Goal: Obtain resource: Download file/media

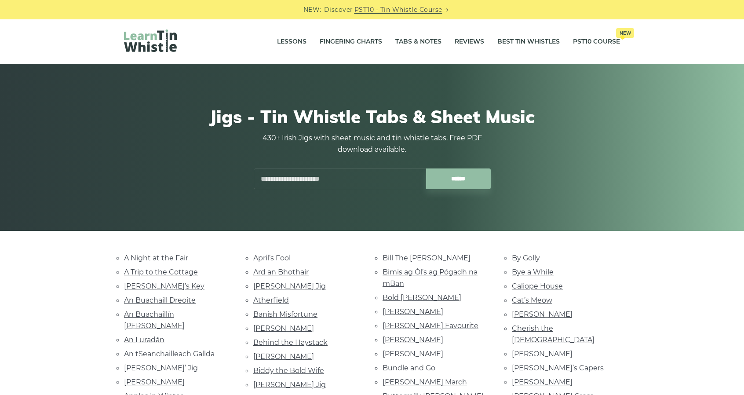
click at [287, 177] on input "text" at bounding box center [340, 178] width 172 height 21
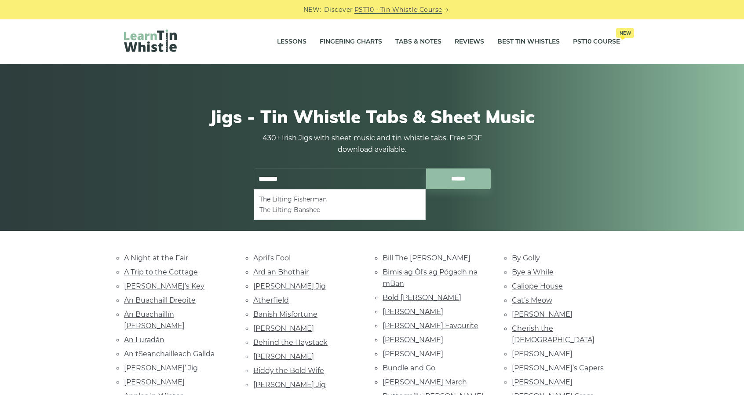
click at [295, 208] on li "The Lilting Banshee" at bounding box center [339, 209] width 161 height 11
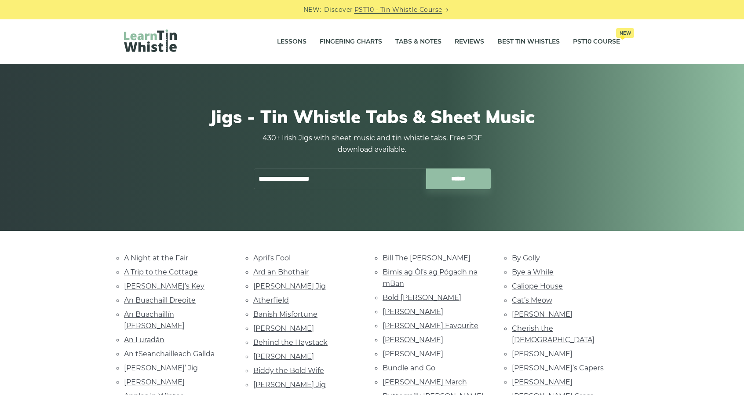
type input "**********"
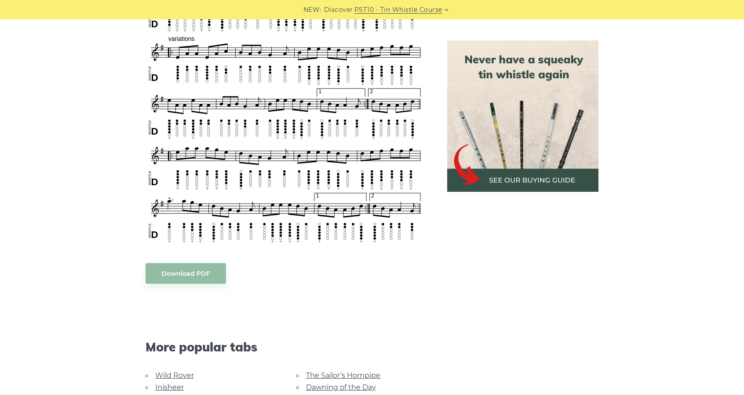
scroll to position [501, 0]
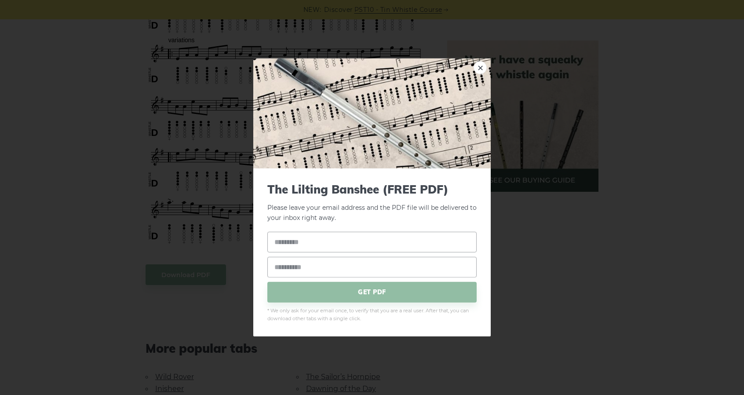
click at [180, 269] on body "NEW: Discover PST10 - Tin Whistle Course Lessons Fingering Charts Tabs & Notes …" at bounding box center [372, 293] width 744 height 1589
click at [324, 240] on input "text" at bounding box center [371, 241] width 209 height 21
type input "******"
click at [318, 264] on input "email" at bounding box center [371, 266] width 209 height 21
type input "**********"
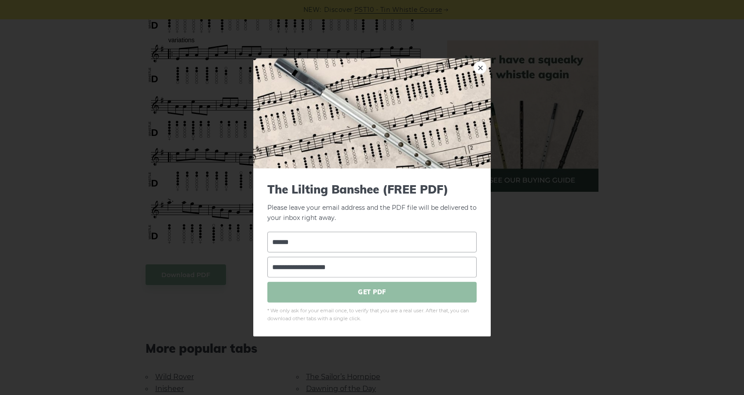
click at [369, 293] on span "GET PDF" at bounding box center [371, 291] width 209 height 21
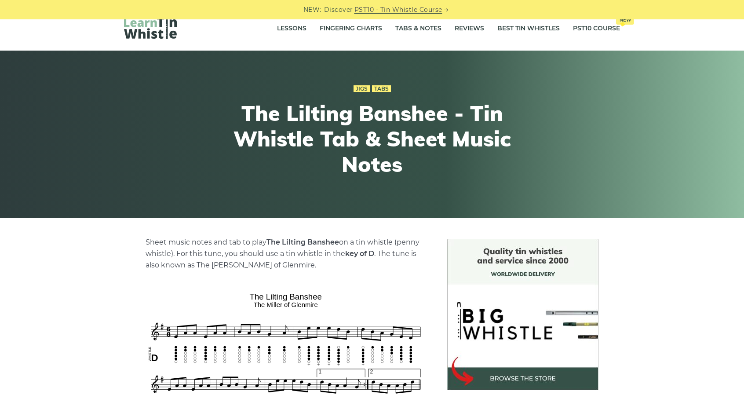
scroll to position [0, 0]
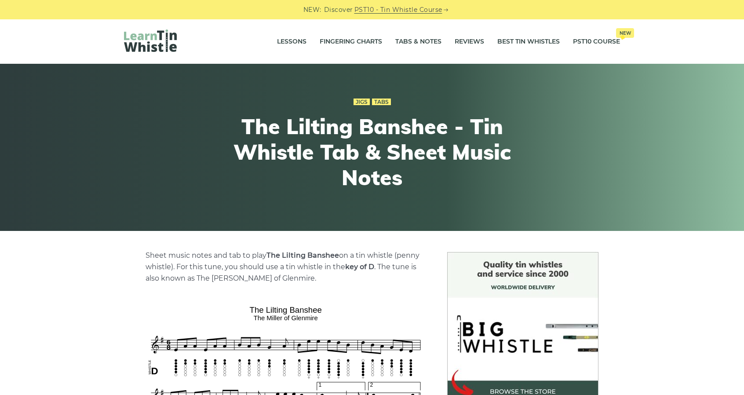
click at [142, 41] on img at bounding box center [150, 40] width 53 height 22
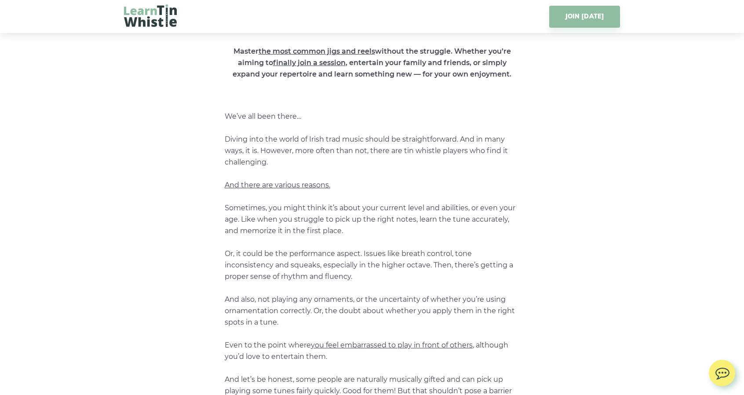
scroll to position [441, 0]
click at [161, 18] on img at bounding box center [150, 15] width 53 height 22
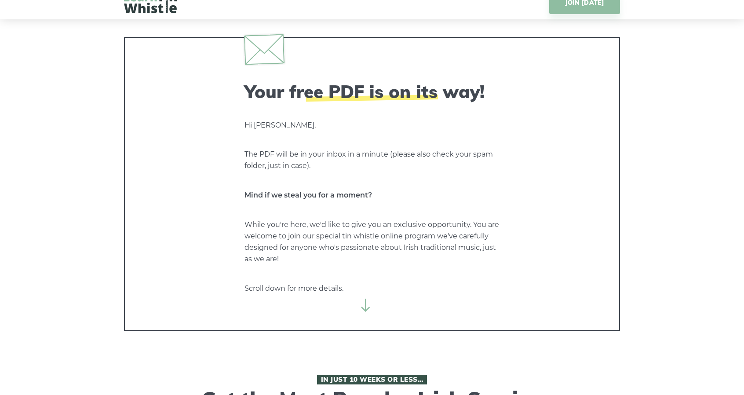
scroll to position [0, 0]
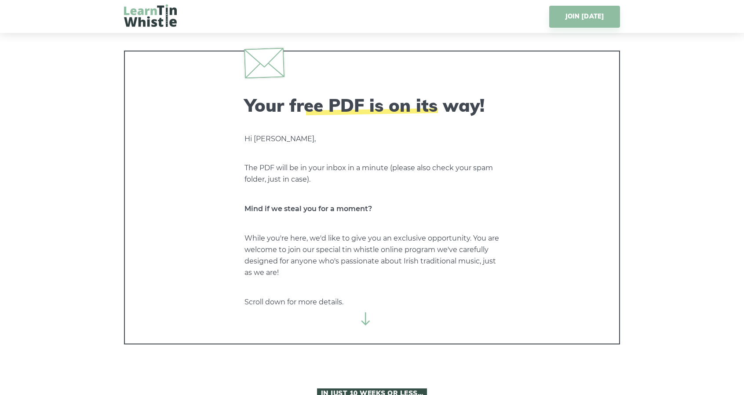
click at [137, 18] on img at bounding box center [150, 15] width 53 height 22
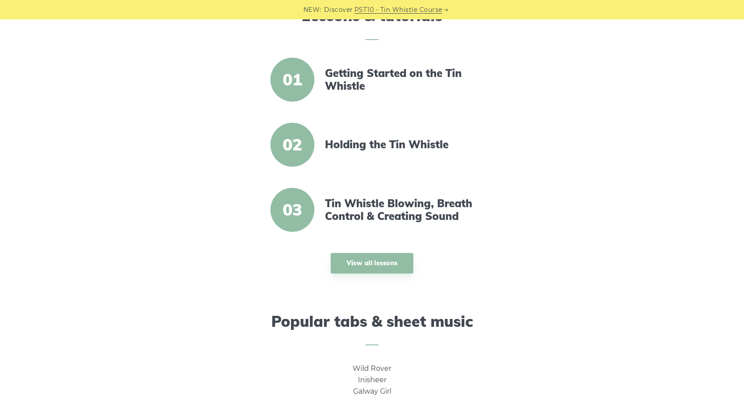
scroll to position [303, 0]
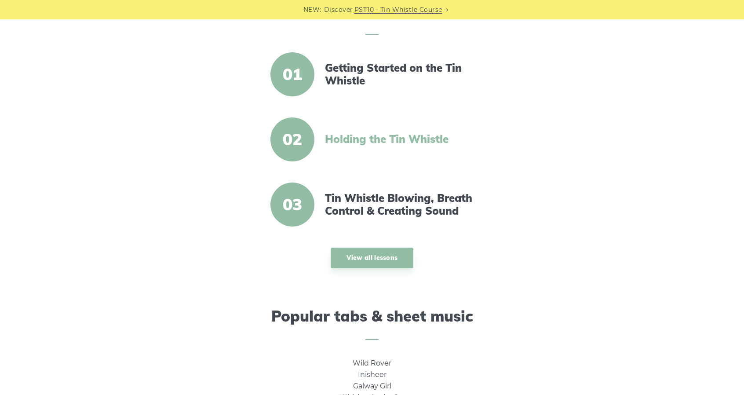
click at [355, 140] on link "Holding the Tin Whistle" at bounding box center [400, 139] width 151 height 13
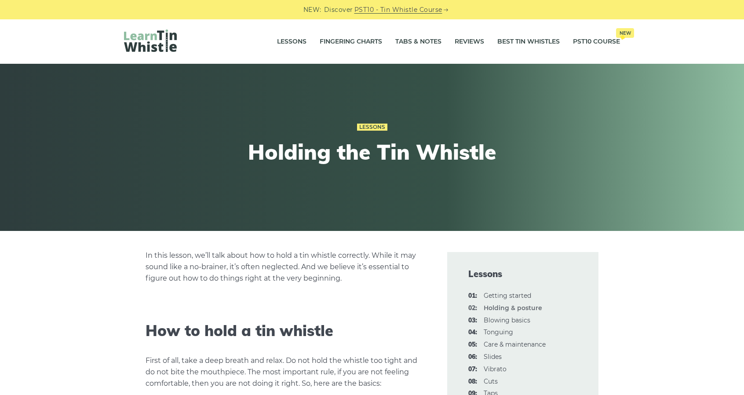
click at [154, 45] on img at bounding box center [150, 40] width 53 height 22
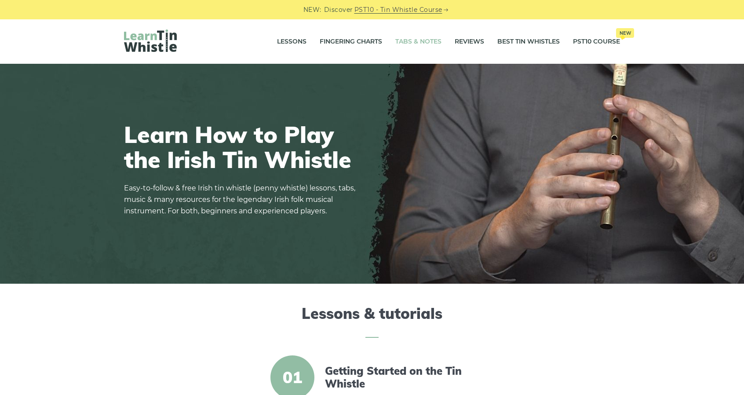
click at [425, 46] on link "Tabs & Notes" at bounding box center [418, 42] width 46 height 22
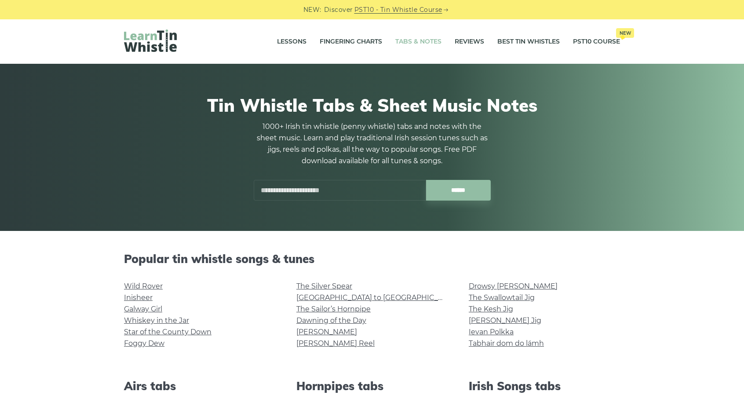
click at [337, 191] on input "text" at bounding box center [340, 190] width 172 height 21
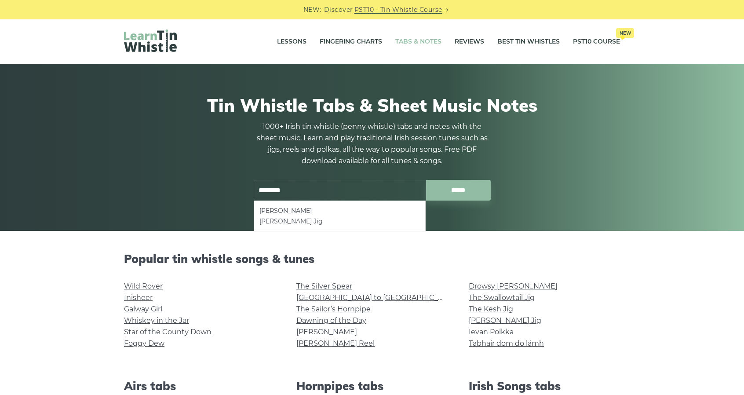
click at [299, 222] on li "[PERSON_NAME] Jig" at bounding box center [339, 221] width 161 height 11
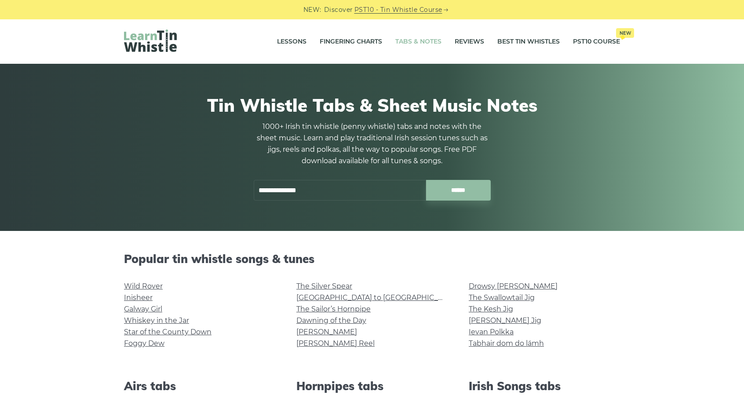
click at [270, 193] on input "**********" at bounding box center [340, 190] width 172 height 21
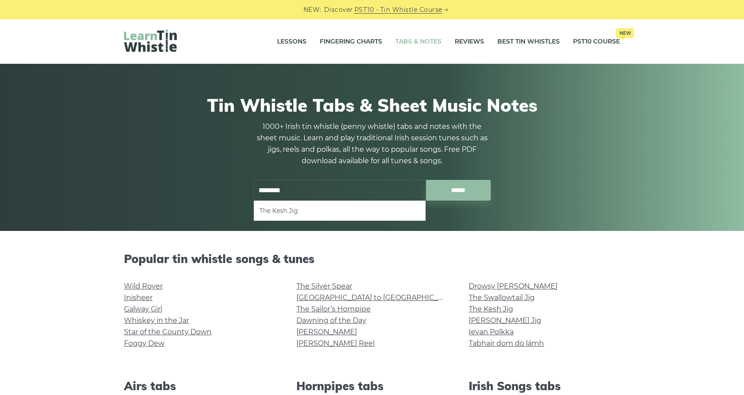
click at [306, 212] on li "The Kesh Jig" at bounding box center [339, 210] width 161 height 11
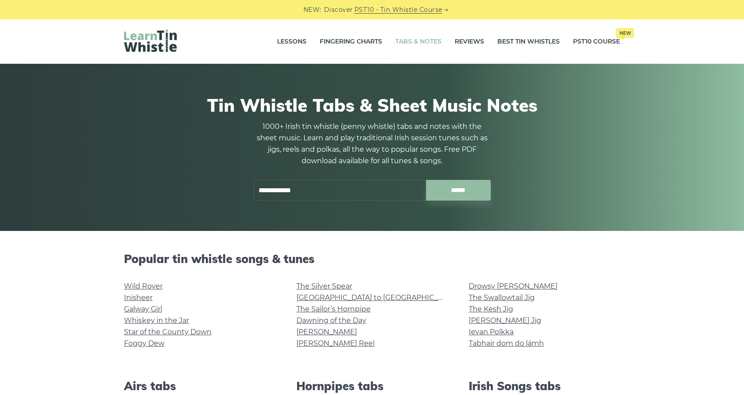
type input "**********"
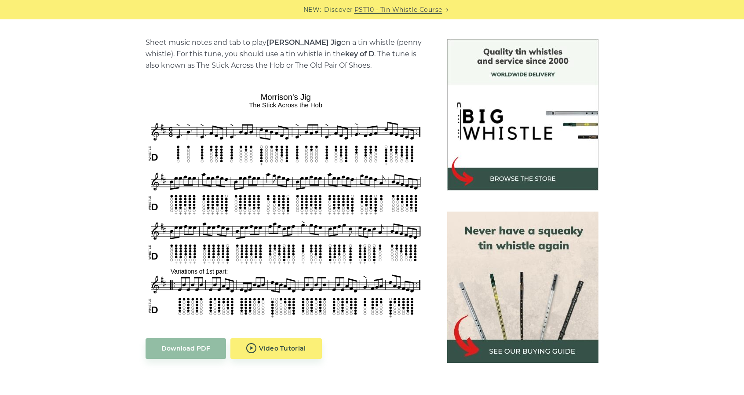
scroll to position [213, 0]
click at [191, 349] on link "Download PDF" at bounding box center [185, 347] width 80 height 21
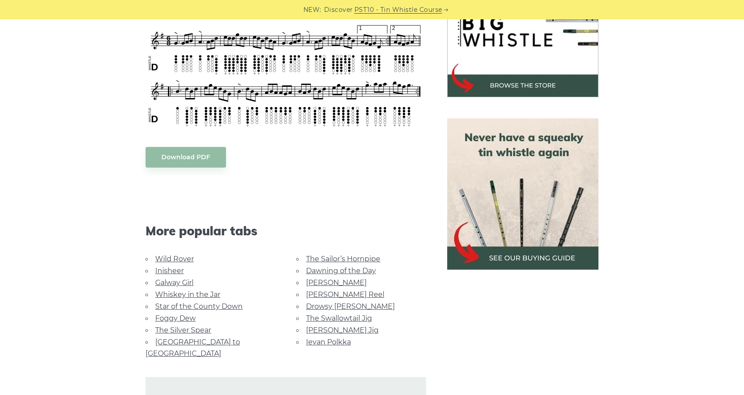
scroll to position [308, 0]
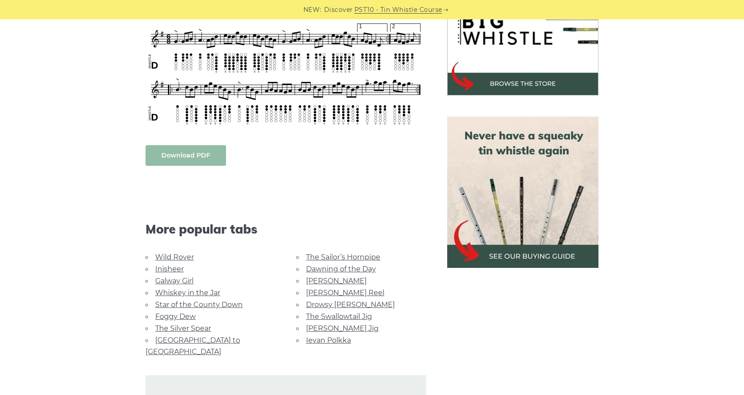
click at [195, 151] on link "Download PDF" at bounding box center [185, 155] width 80 height 21
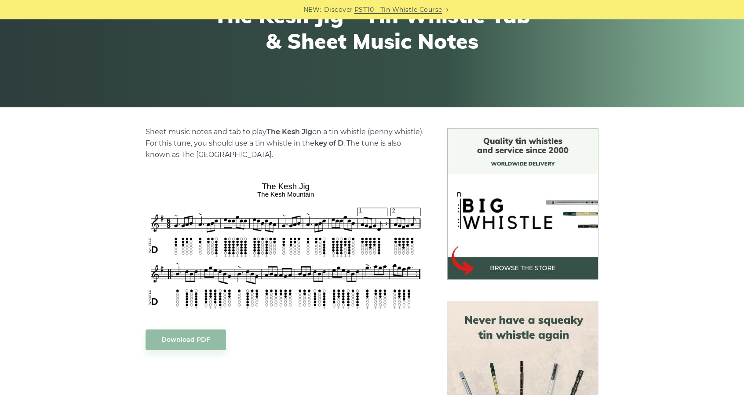
scroll to position [0, 0]
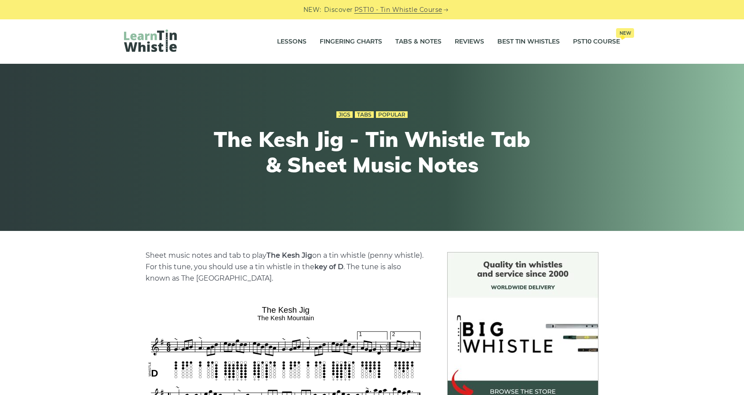
click at [152, 42] on img at bounding box center [150, 40] width 53 height 22
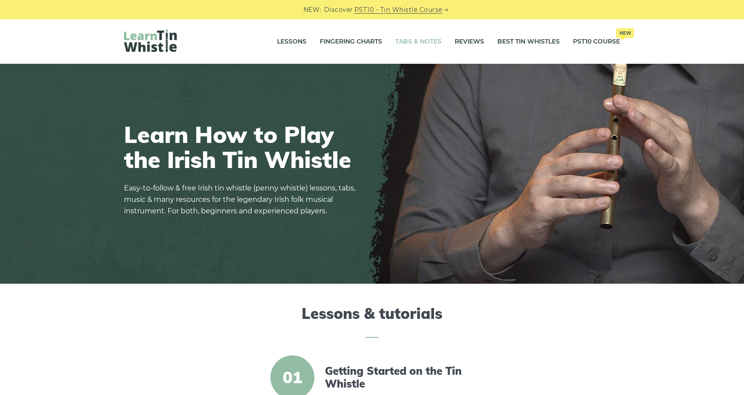
click at [406, 44] on link "Tabs & Notes" at bounding box center [418, 42] width 46 height 22
